Goal: Find specific page/section: Find specific page/section

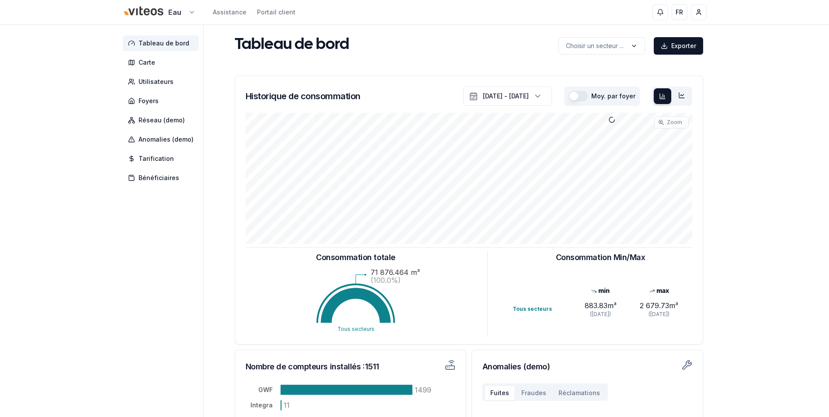
click at [189, 14] on html "Eau Assistance Portail client FR [PERSON_NAME] Tableau de bord Carte Utilisateu…" at bounding box center [414, 270] width 829 height 541
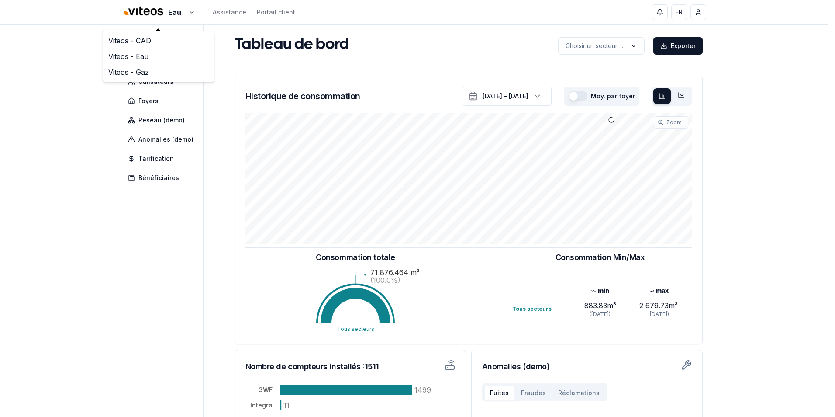
click at [183, 11] on html "Eau Assistance Portail client FR [PERSON_NAME] Tableau de bord Carte Utilisateu…" at bounding box center [417, 270] width 835 height 541
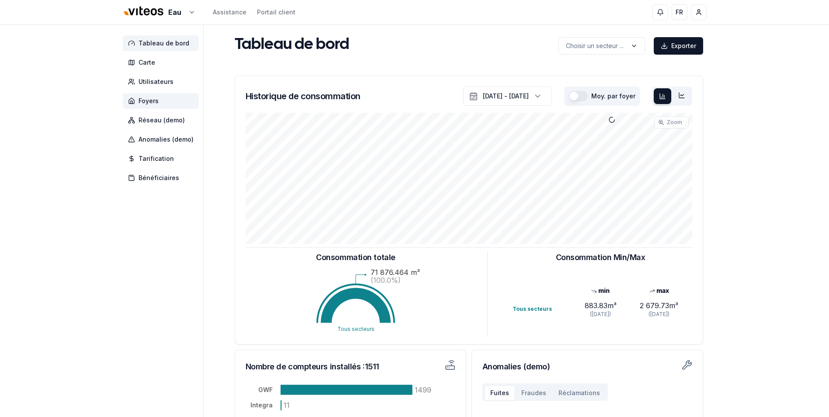
click at [141, 97] on span "Foyers" at bounding box center [149, 101] width 20 height 9
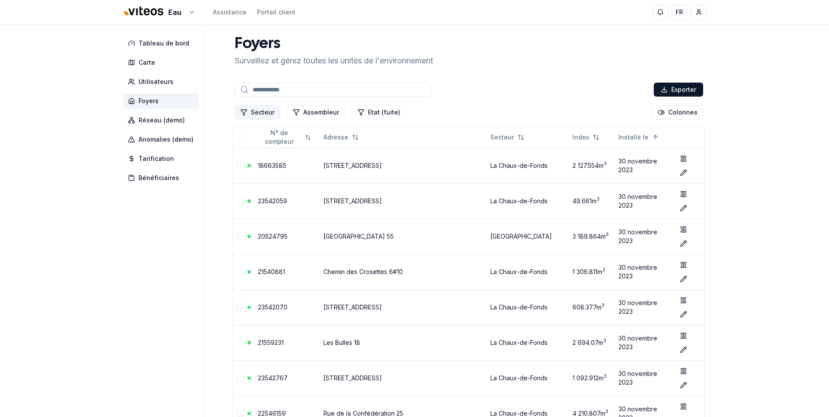
click at [264, 111] on button "Secteur" at bounding box center [257, 112] width 45 height 14
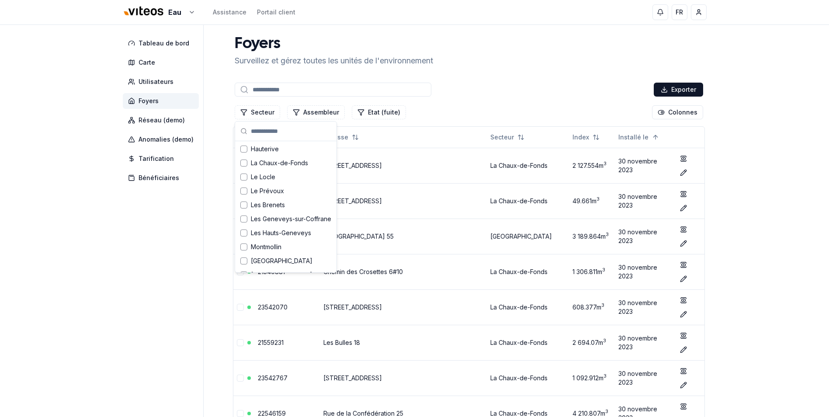
scroll to position [218, 0]
click at [263, 144] on span "Hauterive" at bounding box center [265, 141] width 28 height 9
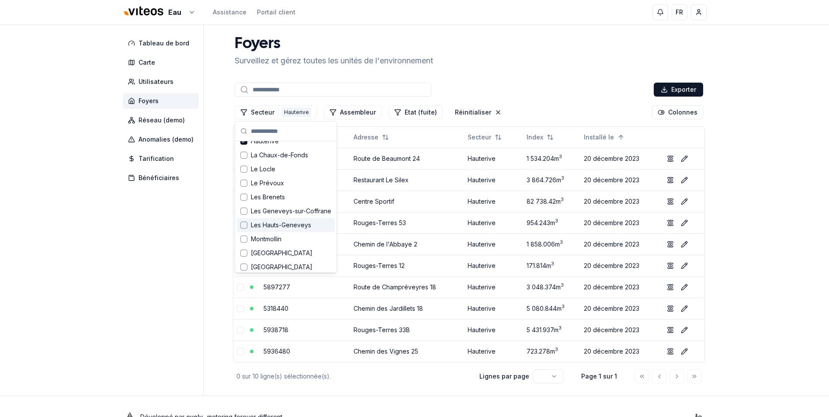
click at [790, 238] on div "Eau Assistance Portail client FR [PERSON_NAME] Tableau de bord Carte Utilisateu…" at bounding box center [414, 219] width 829 height 438
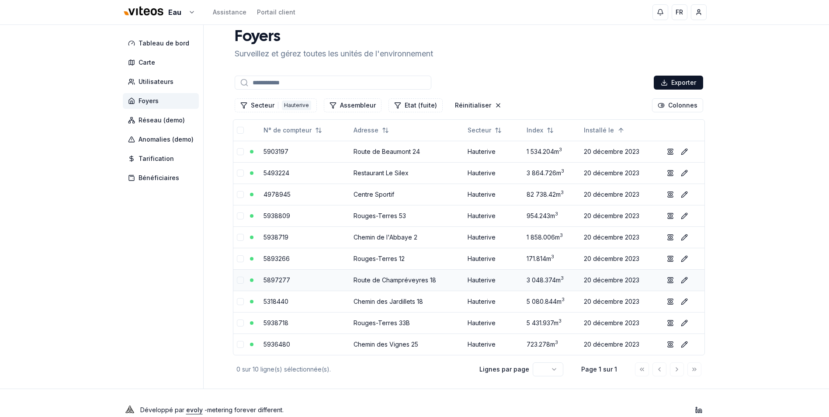
scroll to position [0, 0]
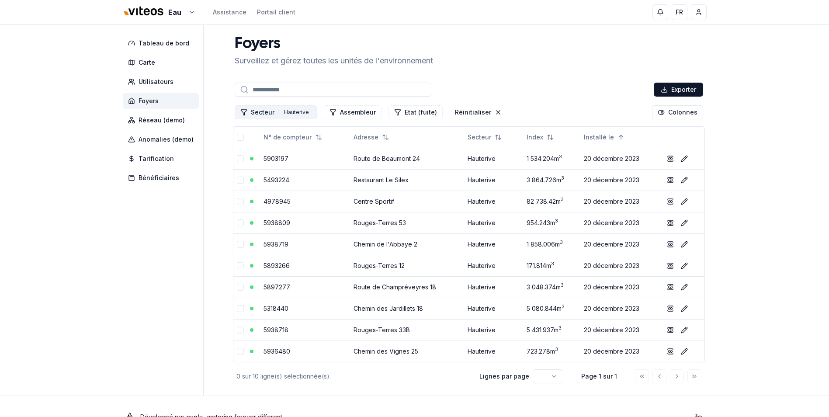
click at [270, 111] on button "Secteur 1 Hauterive" at bounding box center [276, 112] width 82 height 14
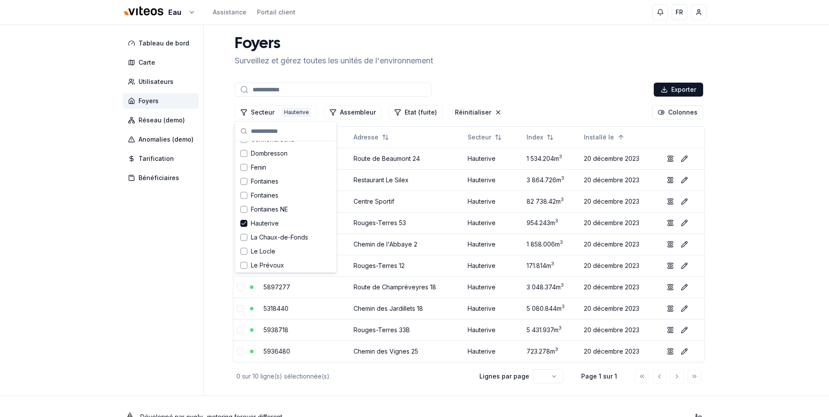
scroll to position [131, 0]
click at [260, 228] on span "Hauterive" at bounding box center [265, 228] width 28 height 9
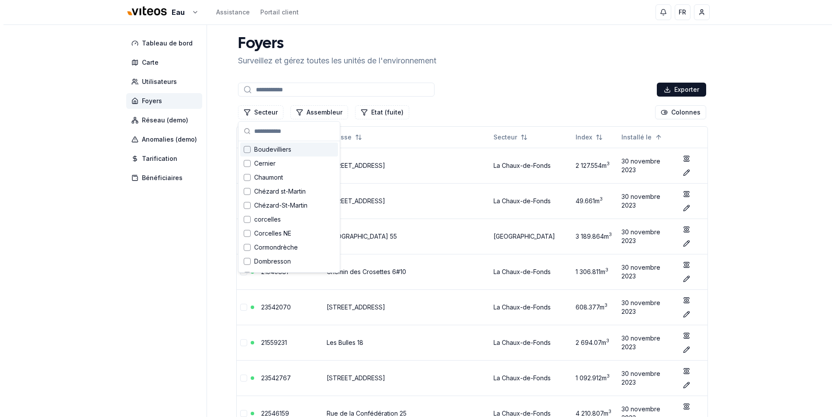
scroll to position [44, 0]
click at [270, 165] on span "Chaumont" at bounding box center [265, 162] width 29 height 9
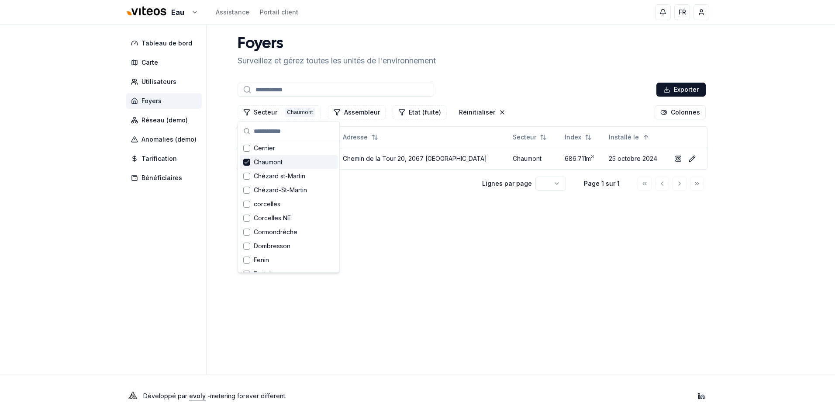
click at [267, 164] on span "Chaumont" at bounding box center [268, 162] width 29 height 9
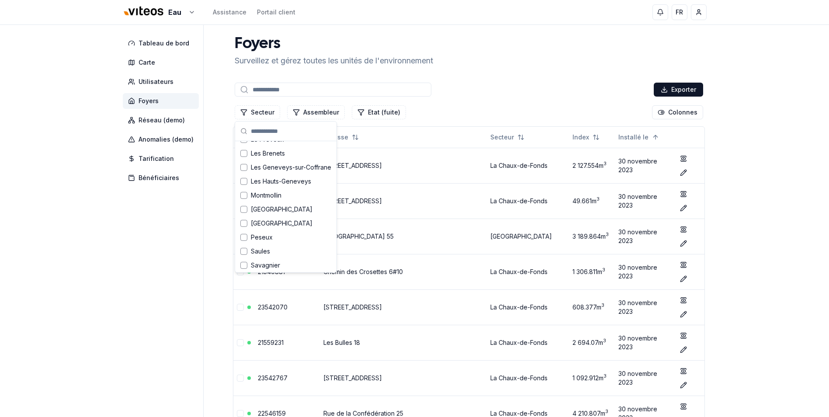
scroll to position [306, 0]
click at [253, 166] on span "[GEOGRAPHIC_DATA]" at bounding box center [282, 165] width 62 height 9
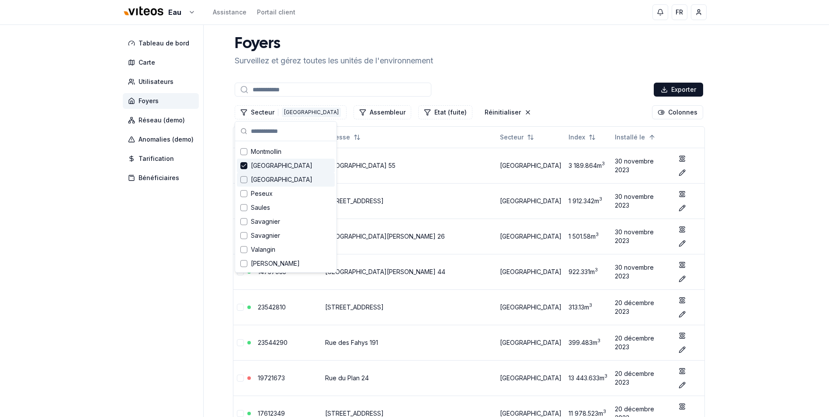
click at [244, 179] on div "Suggestions" at bounding box center [243, 179] width 7 height 7
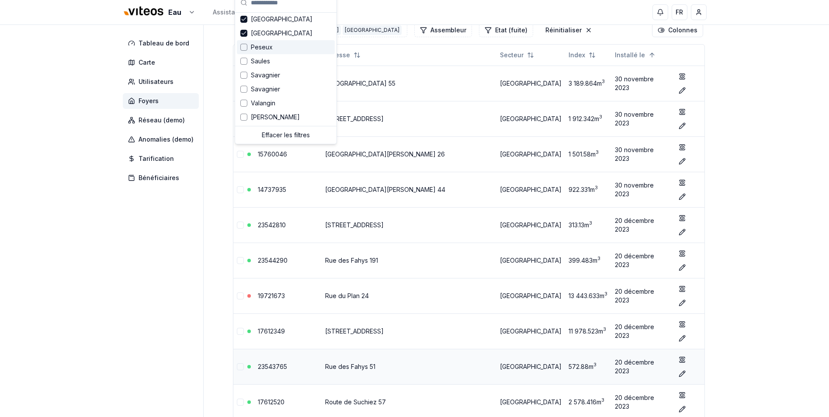
scroll to position [131, 0]
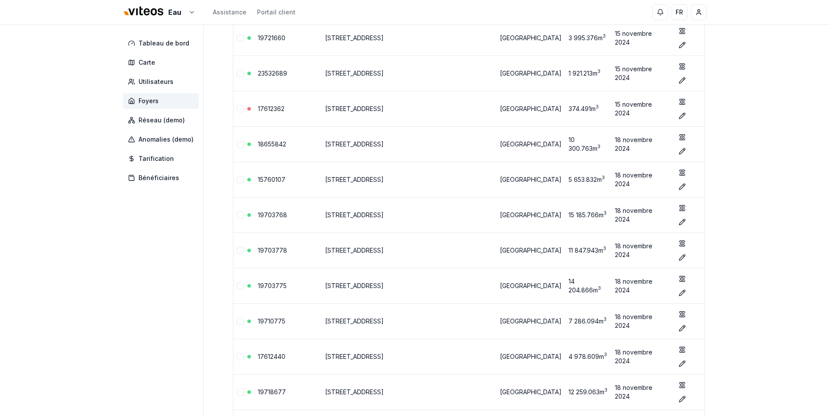
scroll to position [15116, 0]
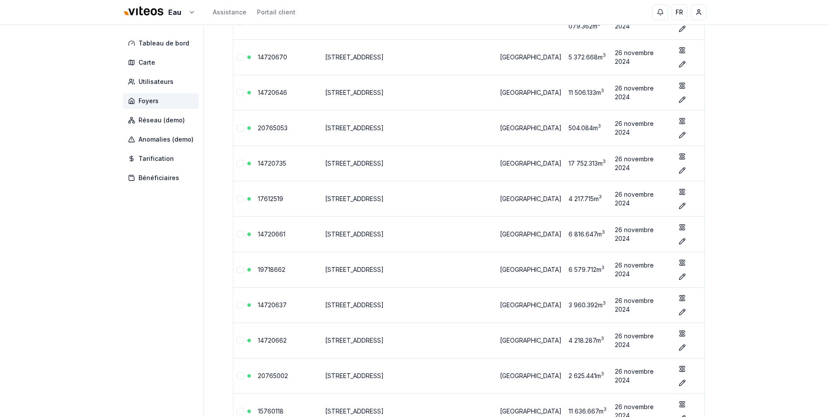
scroll to position [0, 0]
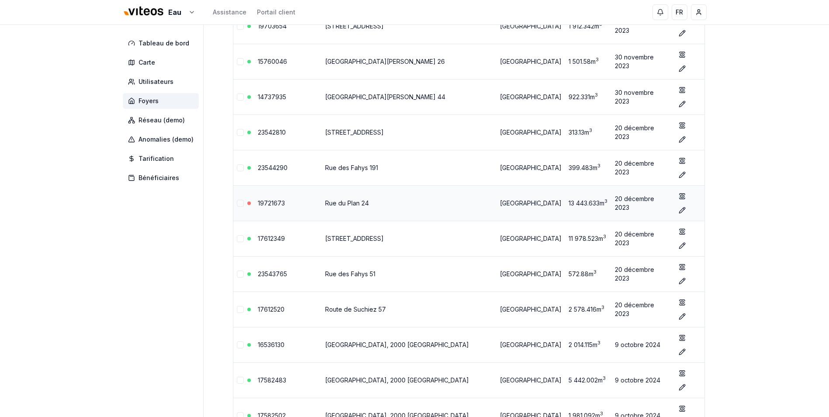
scroll to position [218, 0]
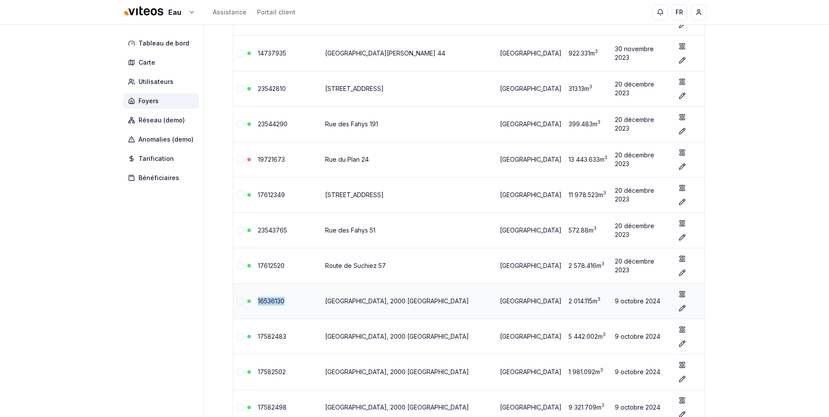
drag, startPoint x: 295, startPoint y: 152, endPoint x: 255, endPoint y: 152, distance: 40.2
click at [255, 283] on tr "16536130 [GEOGRAPHIC_DATA], 2000 [GEOGRAPHIC_DATA] 2 014.115 m 3 [DATE] show Éd…" at bounding box center [468, 300] width 471 height 35
copy tr "16536130"
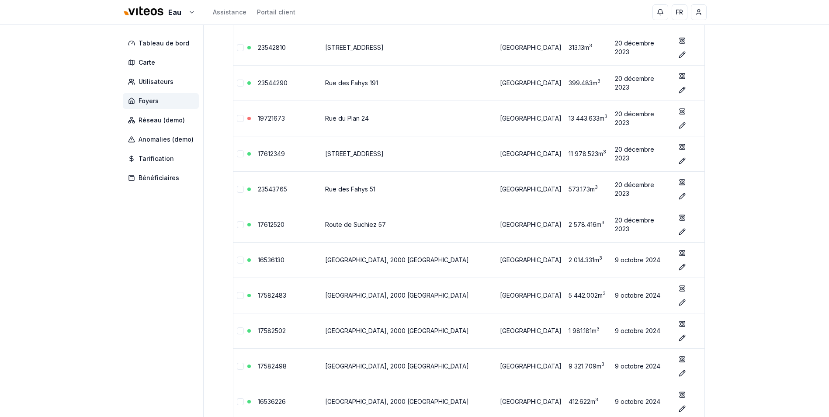
scroll to position [0, 0]
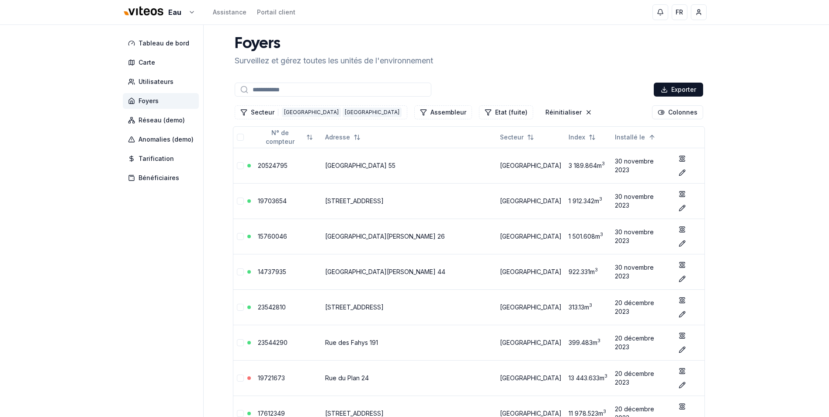
click at [179, 101] on span "Foyers" at bounding box center [161, 101] width 76 height 16
